Goal: Find specific page/section: Find specific page/section

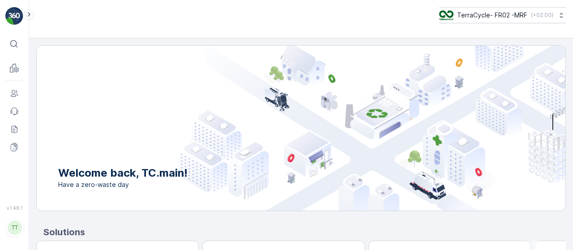
click at [25, 14] on icon at bounding box center [29, 14] width 10 height 11
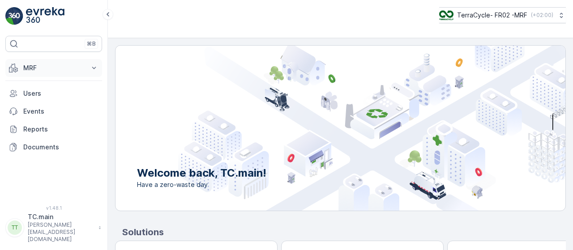
click at [25, 74] on div "MRF Insights TerraCycle Reception Palette Triage Expédition Envanter Matériaux …" at bounding box center [53, 107] width 97 height 97
click at [25, 70] on p "MRF" at bounding box center [53, 68] width 61 height 9
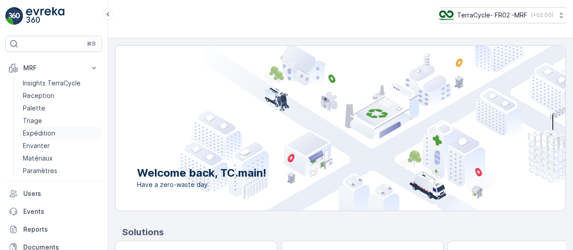
click at [36, 132] on p "Expédition" at bounding box center [39, 133] width 32 height 9
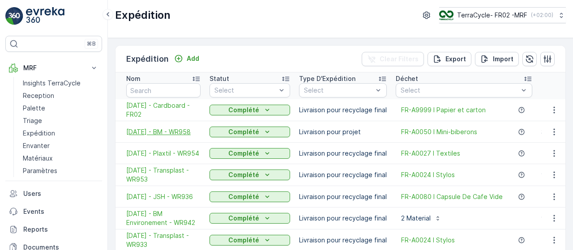
click at [148, 127] on span "[DATE] - BM - WR958" at bounding box center [163, 131] width 74 height 9
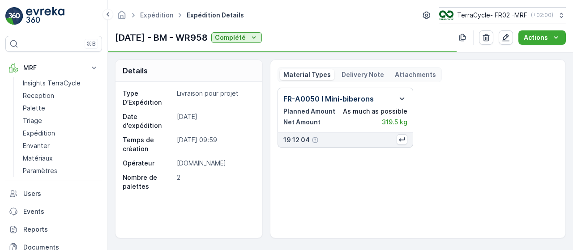
click at [348, 72] on p "Delivery Note" at bounding box center [362, 74] width 42 height 9
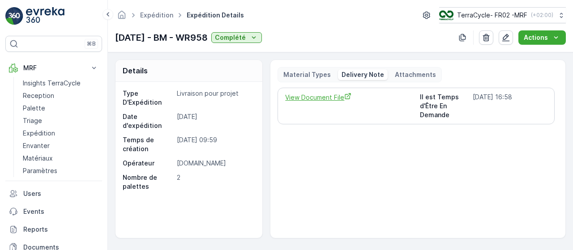
click at [325, 99] on span "View Document File" at bounding box center [348, 97] width 127 height 9
